Goal: Use online tool/utility: Use online tool/utility

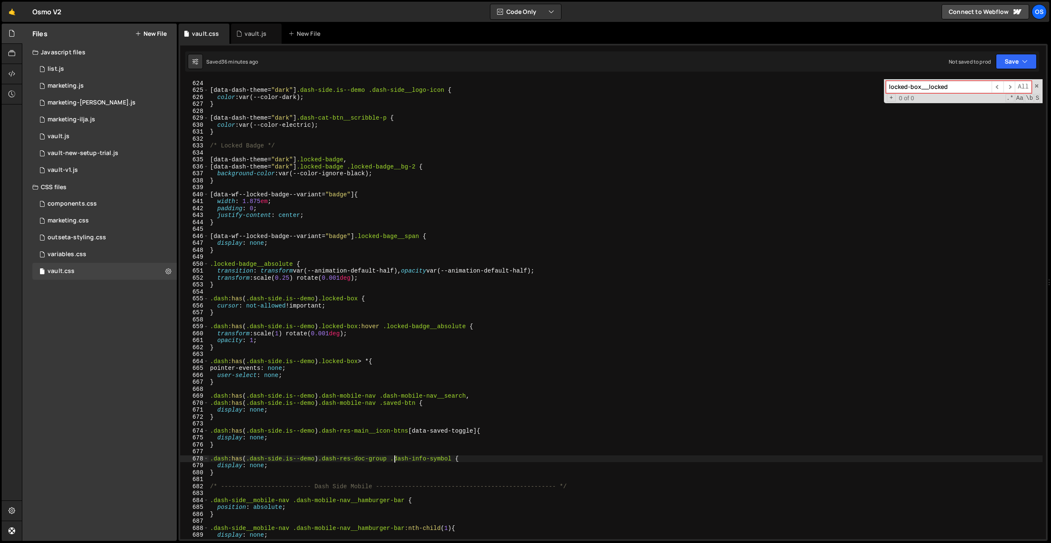
scroll to position [3031, 0]
click at [331, 155] on div "} [ data-dash-theme = " dark " ] .dash-side.is--demo .dash-side__logo-icon { co…" at bounding box center [625, 310] width 834 height 474
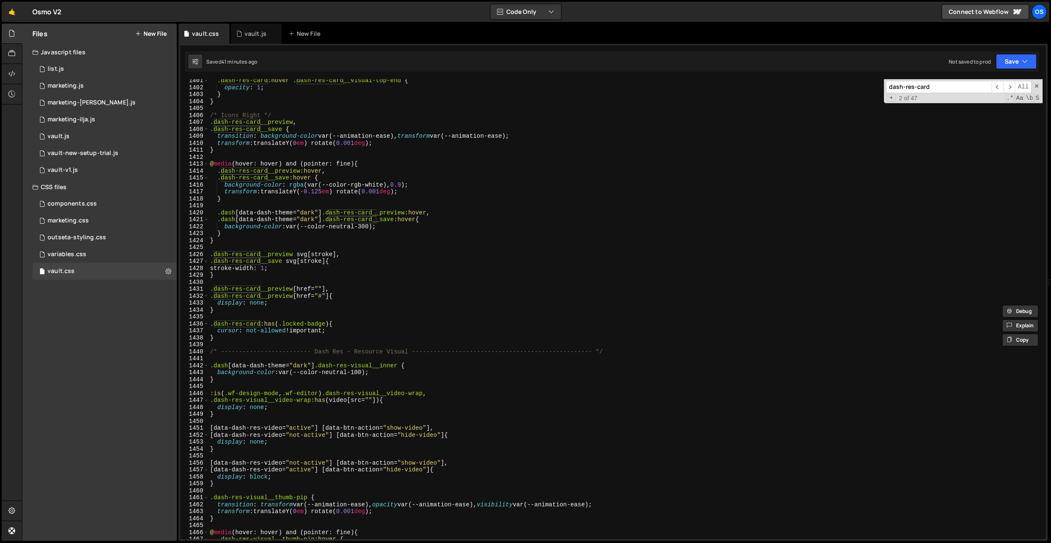
scroll to position [6825, 0]
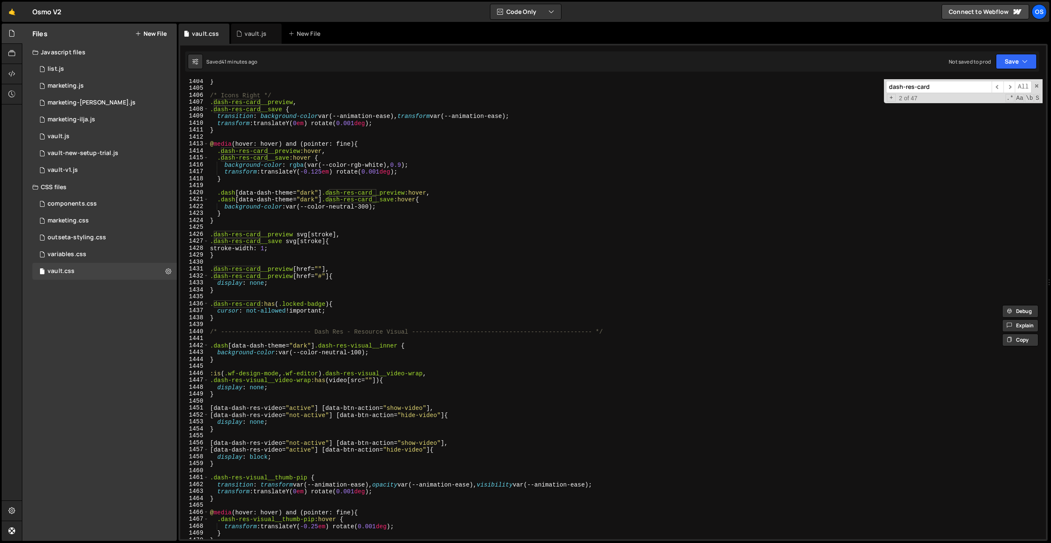
type input "dash-res-card"
type textarea "}"
click at [258, 314] on div "} /* Icons Right */ .dash-res-card__preview , .dash-res-card__save { transition…" at bounding box center [625, 315] width 834 height 474
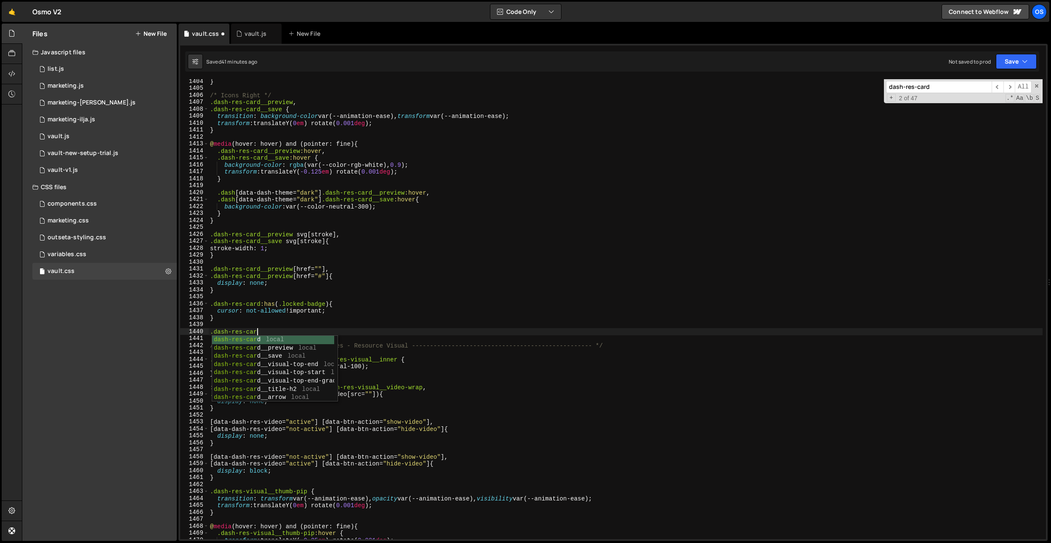
scroll to position [0, 3]
paste textarea "dash-res-card__visual-top-end"
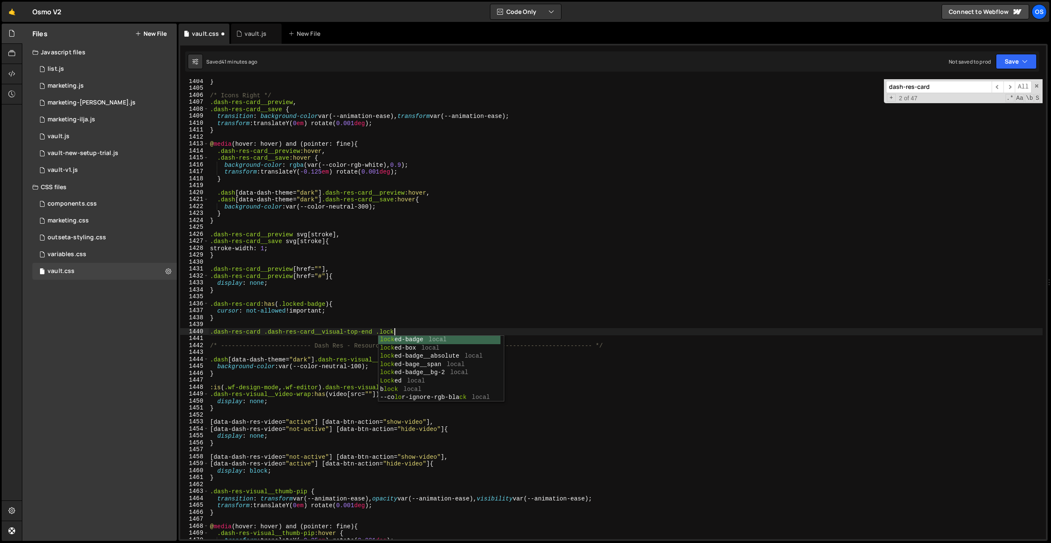
scroll to position [0, 13]
type textarea ".dash-res-card .dash-res-card__visual-top-end .locked-box {}"
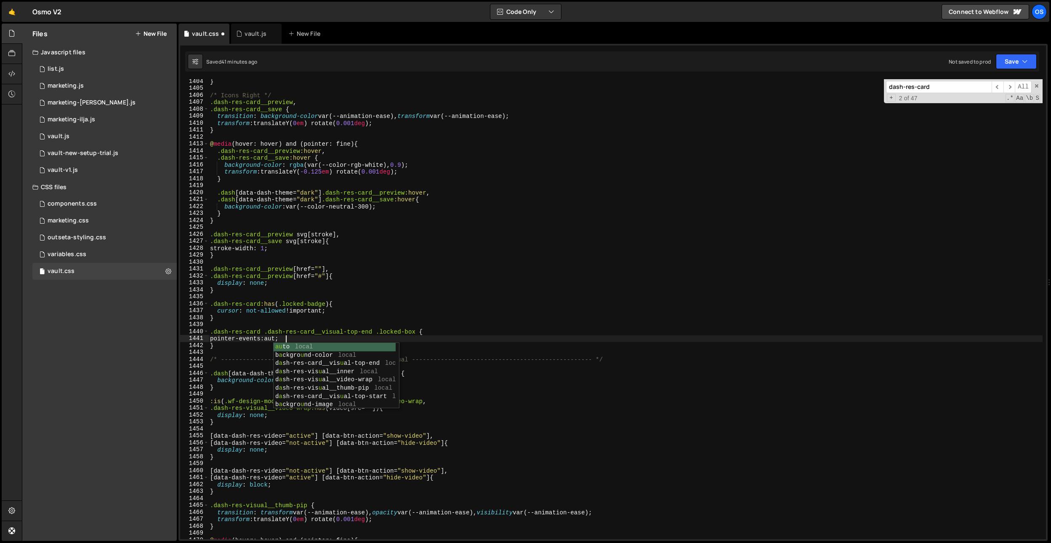
scroll to position [0, 5]
click at [340, 121] on div "} /* Icons Right */ .dash-res-card__preview , .dash-res-card__save { transition…" at bounding box center [625, 315] width 834 height 474
type textarea "transform: translateY(0em) rotate(0.001deg);"
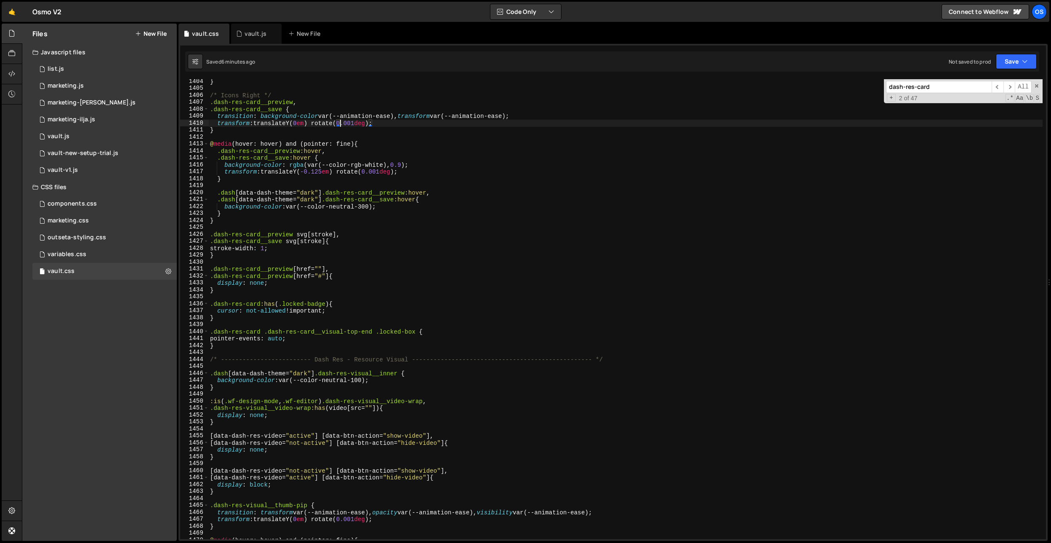
paste input "[data-dash-theme="dark"] .dash-side.is--demo .dash-side__logo-icon"
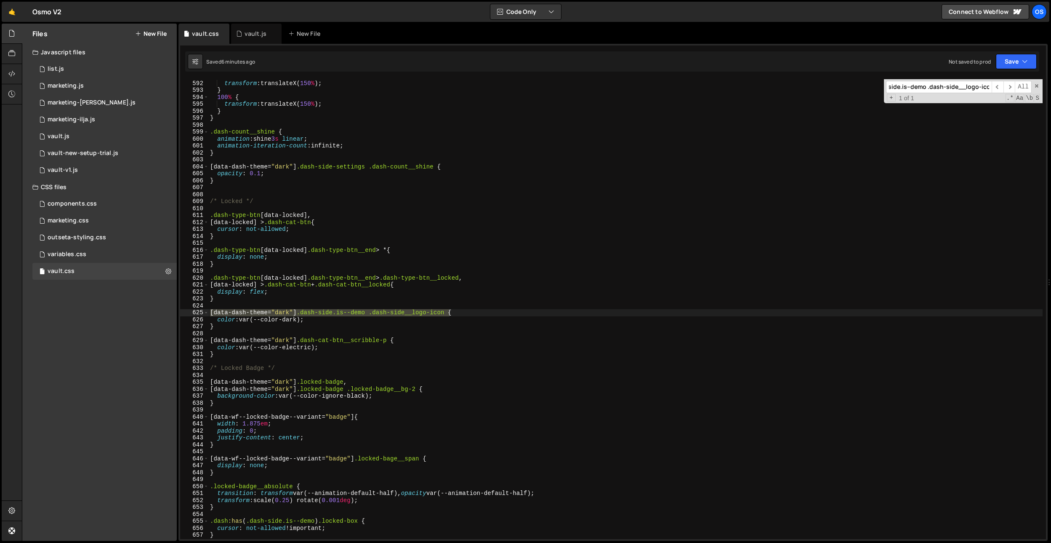
type input "[data-dash-theme="dark"] .dash-side.is--demo .dash-side__logo-icon"
click at [295, 311] on div "20 % { transform : translateX( 150 % ) ; } 100 % { transform : translateX( 150 …" at bounding box center [625, 309] width 834 height 460
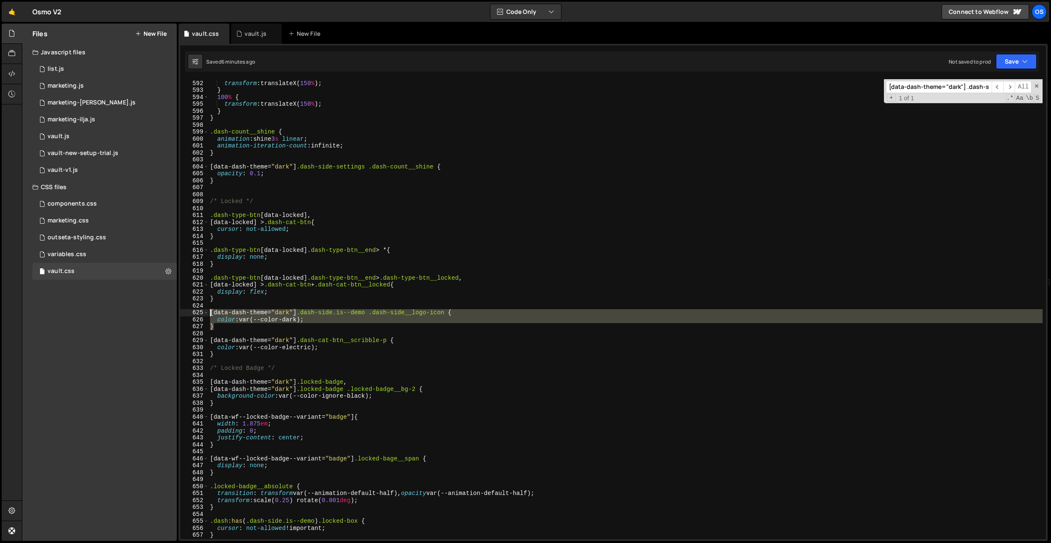
drag, startPoint x: 249, startPoint y: 325, endPoint x: 194, endPoint y: 313, distance: 56.2
click at [194, 313] on div "[data-dash-theme="dark"] .dash-side.is--demo .dash-side__logo-icon { 591 592 59…" at bounding box center [613, 309] width 866 height 460
click at [249, 300] on div "20 % { transform : translateX( 150 % ) ; } 100 % { transform : translateX( 150 …" at bounding box center [625, 310] width 834 height 474
type textarea "}"
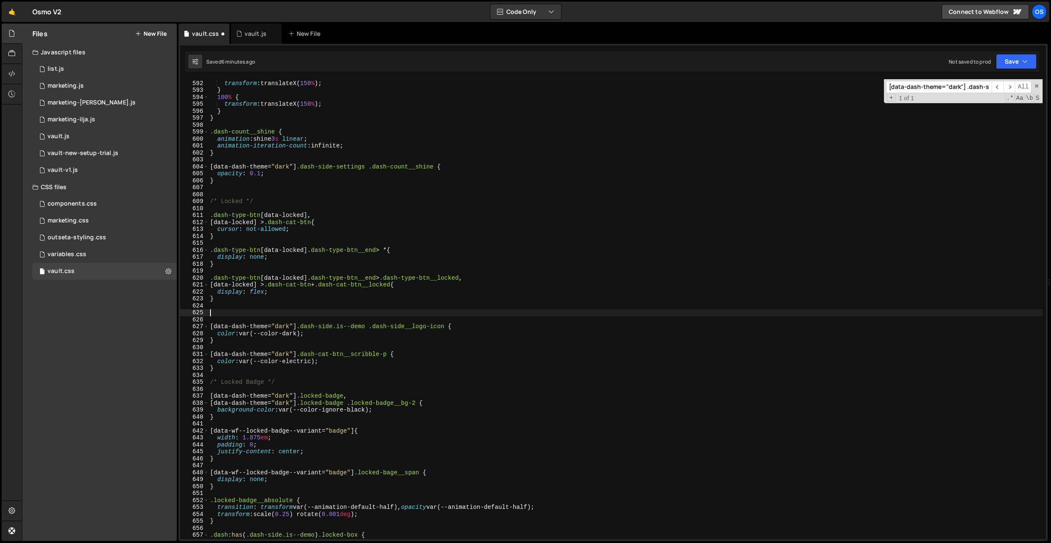
paste textarea "}"
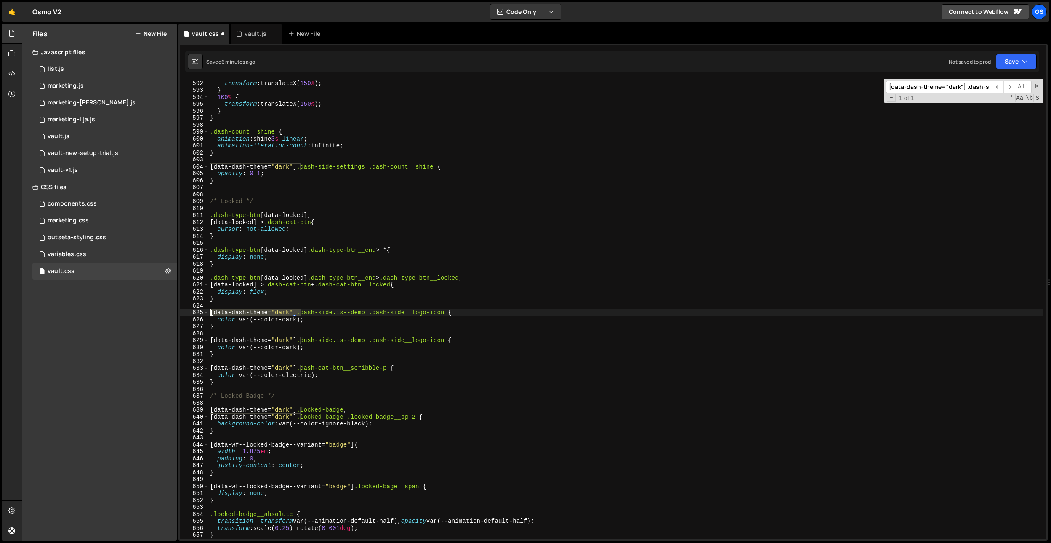
drag, startPoint x: 299, startPoint y: 312, endPoint x: 193, endPoint y: 312, distance: 105.7
click at [193, 312] on div "} 591 592 593 594 595 596 597 598 599 600 601 602 603 604 605 606 607 608 609 6…" at bounding box center [613, 309] width 866 height 460
click at [293, 319] on div "20 % { transform : translateX( 150 % ) ; } 100 % { transform : translateX( 150 …" at bounding box center [625, 310] width 834 height 474
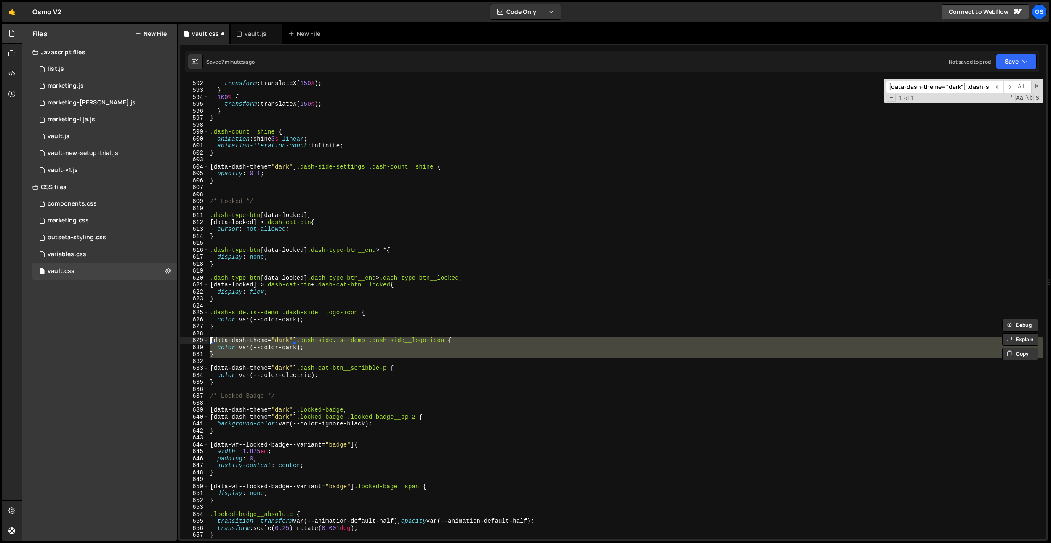
drag, startPoint x: 228, startPoint y: 358, endPoint x: 210, endPoint y: 341, distance: 25.3
click at [210, 341] on div "20 % { transform : translateX( 150 % ) ; } 100 % { transform : translateX( 150 …" at bounding box center [625, 310] width 834 height 474
type textarea "[data-dash-theme="dark"] .dash-side.is--demo .dash-side__logo-icon { color: var…"
